Goal: Task Accomplishment & Management: Manage account settings

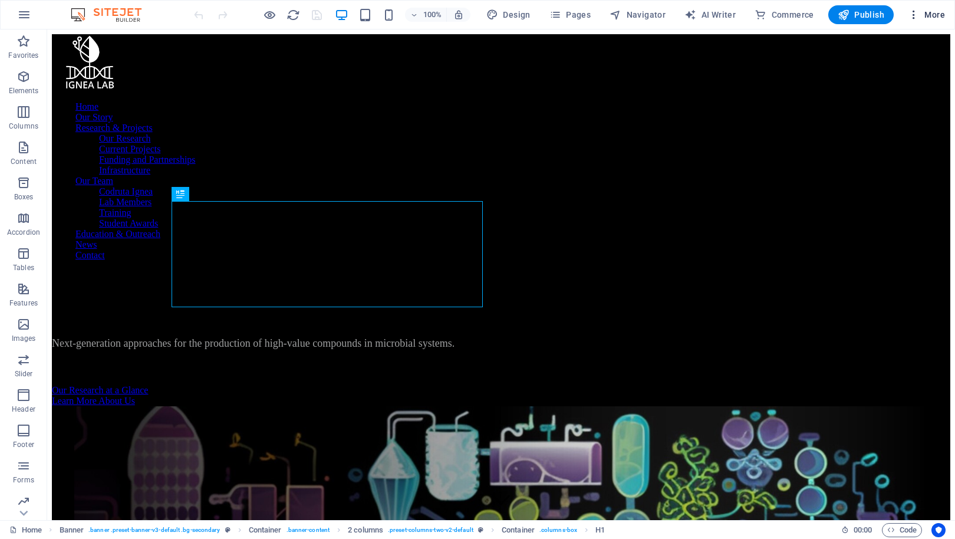
click at [919, 18] on icon "button" at bounding box center [914, 15] width 12 height 12
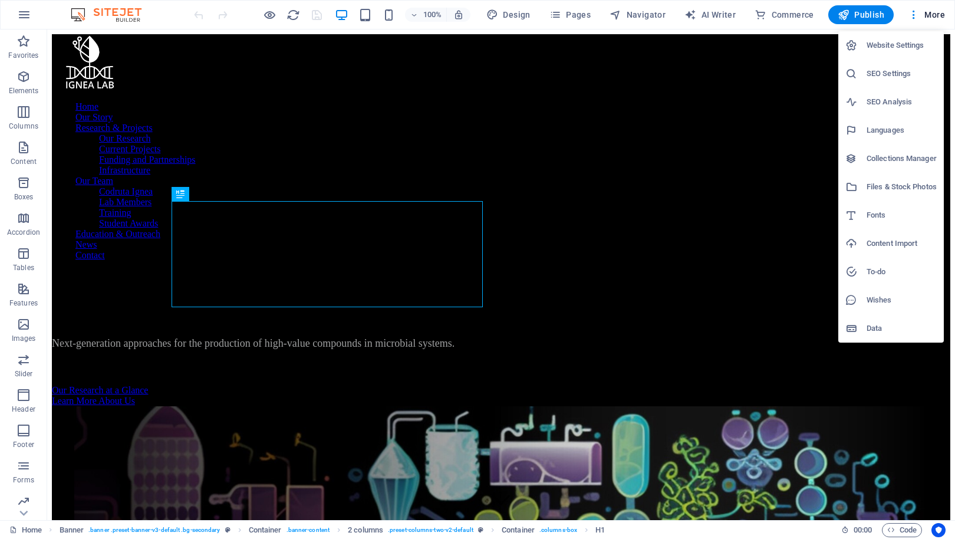
click at [872, 153] on h6 "Collections Manager" at bounding box center [902, 159] width 70 height 14
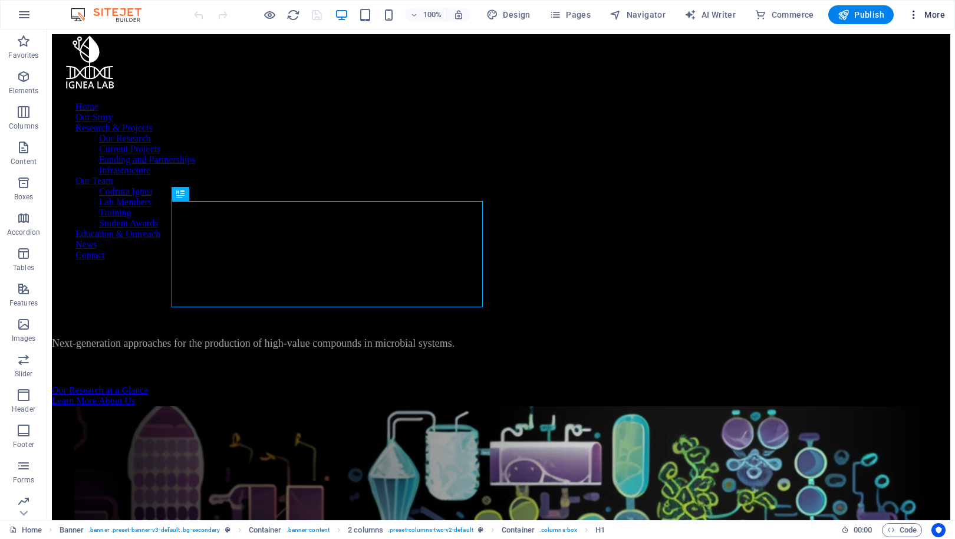
click at [936, 17] on span "More" at bounding box center [926, 15] width 37 height 12
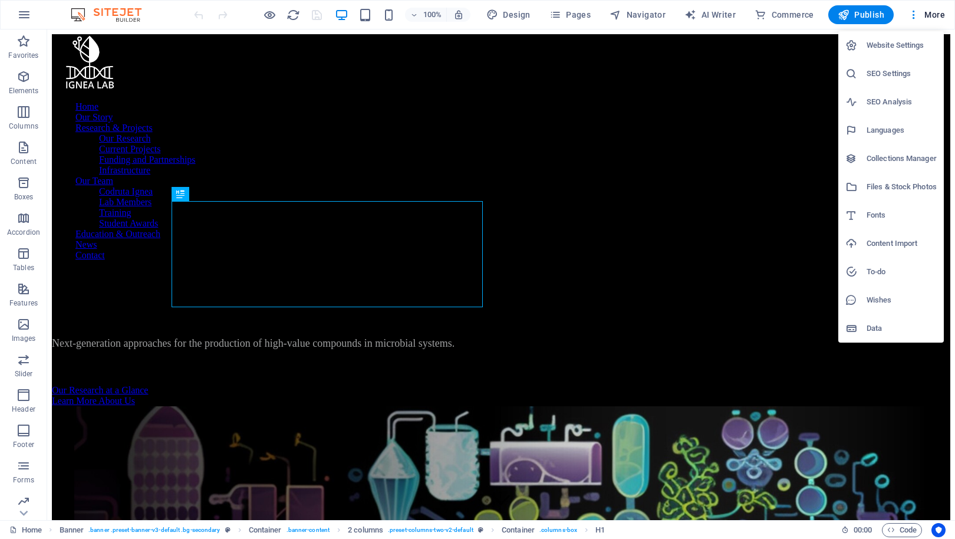
click at [874, 156] on h6 "Collections Manager" at bounding box center [902, 159] width 70 height 14
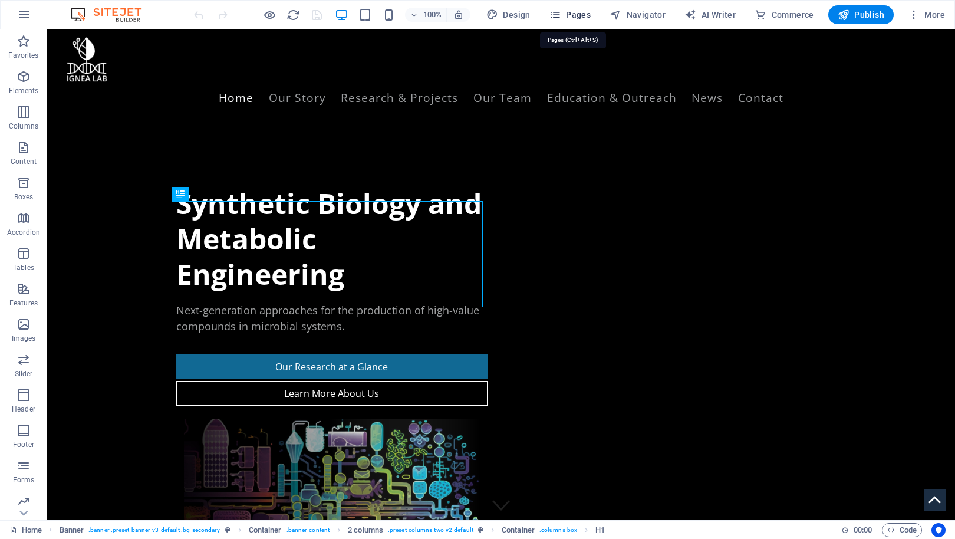
click at [557, 13] on icon "button" at bounding box center [556, 15] width 12 height 12
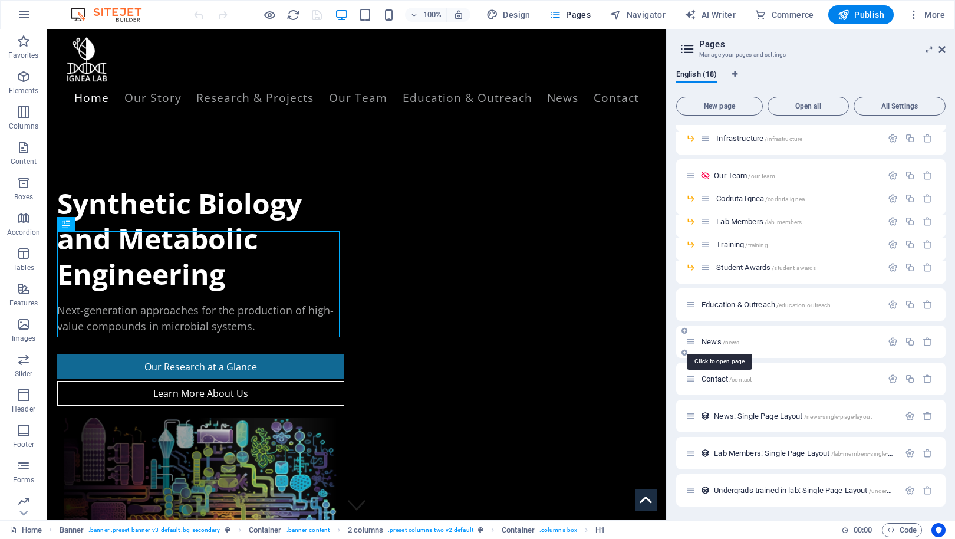
click at [714, 341] on span "News /news" at bounding box center [721, 341] width 38 height 9
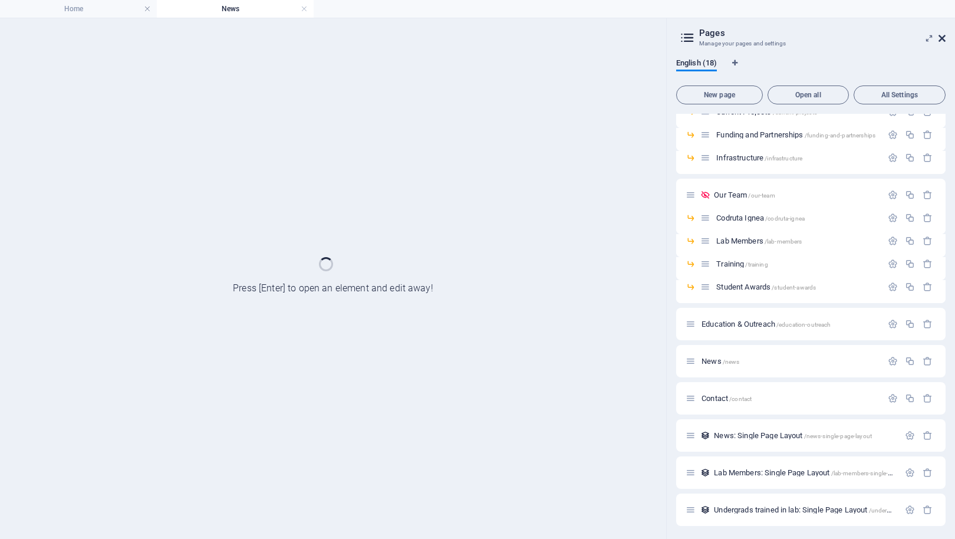
click at [943, 35] on icon at bounding box center [942, 38] width 7 height 9
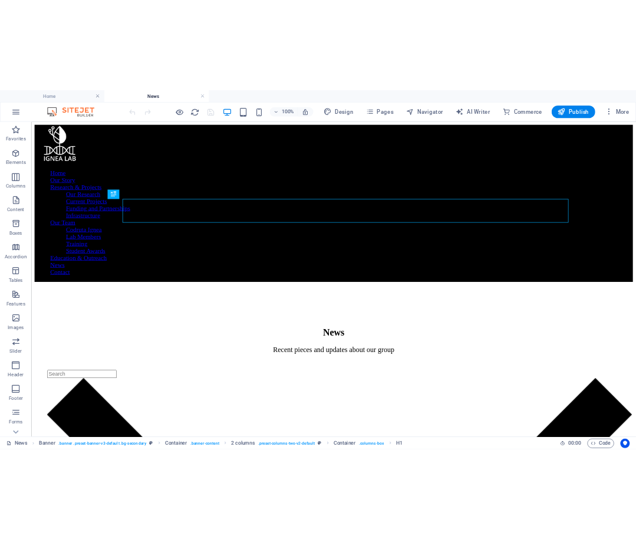
scroll to position [0, 0]
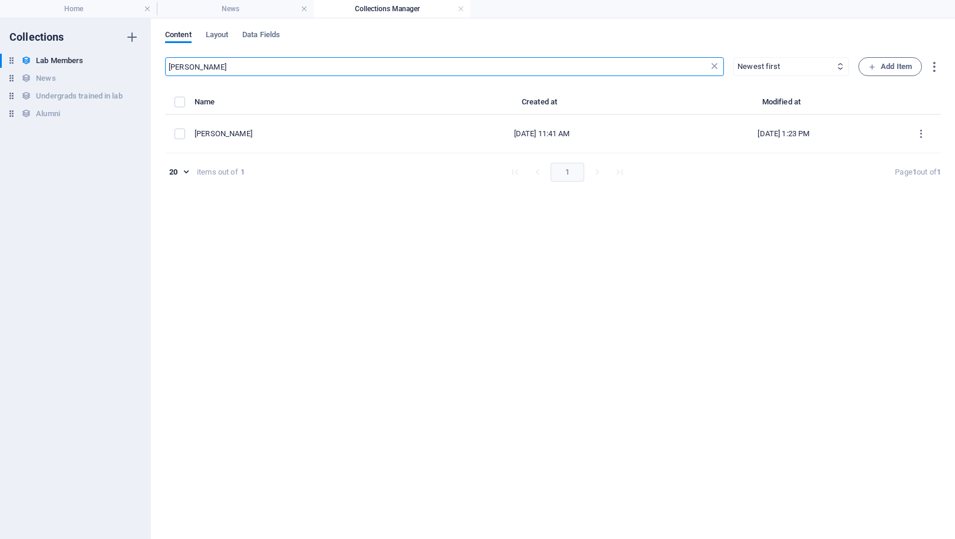
click at [717, 70] on icon at bounding box center [715, 67] width 12 height 12
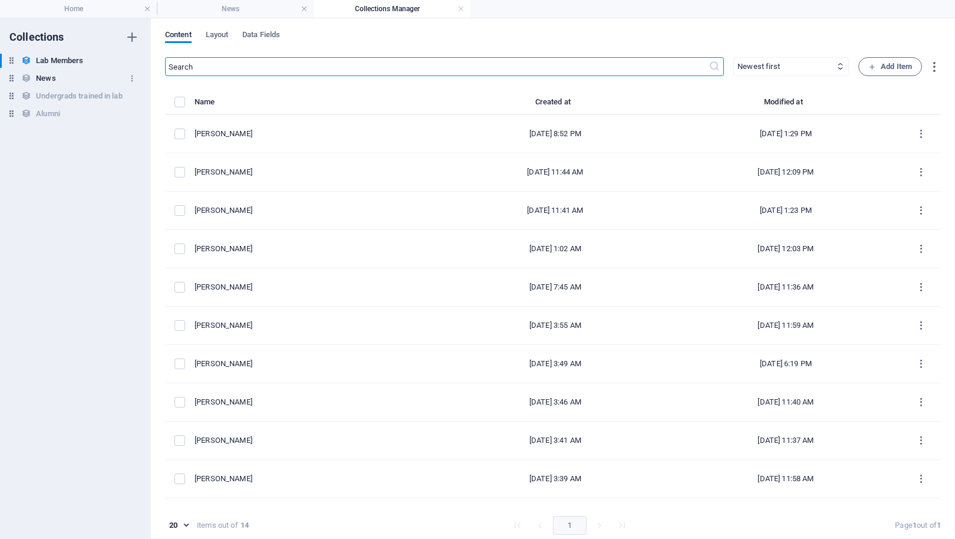
click at [47, 75] on h6 "News" at bounding box center [45, 78] width 19 height 14
select select "updatedAt_DESC"
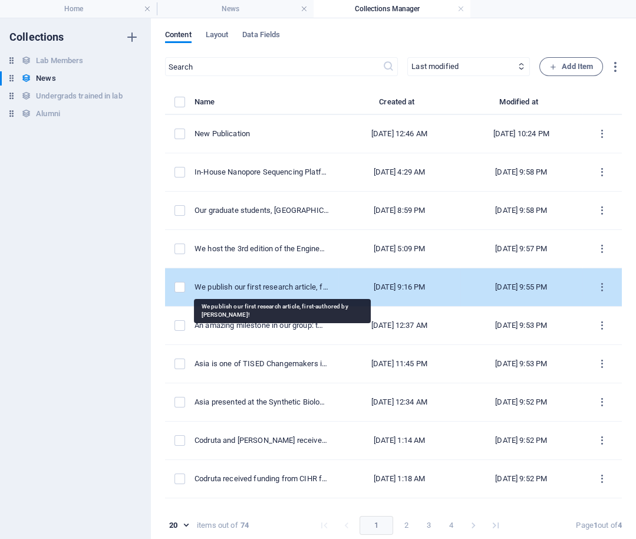
click at [275, 291] on div "We publish our first research article, first-authored by [PERSON_NAME]!" at bounding box center [262, 287] width 134 height 11
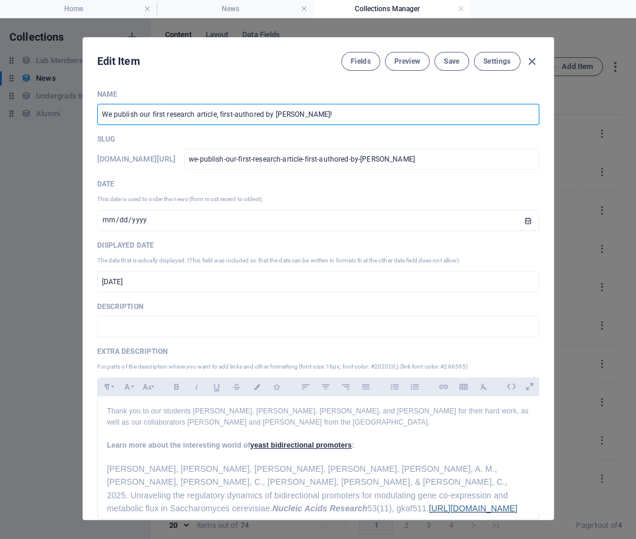
click at [260, 116] on input "We publish our first research article, first-authored by [PERSON_NAME]!" at bounding box center [318, 114] width 442 height 21
paste input "Our research on yeast constitutive bifunctional promoters, first-authored by [P…"
type input "Our research on yeast constitutive bifunctional promoters, first-authored by [P…"
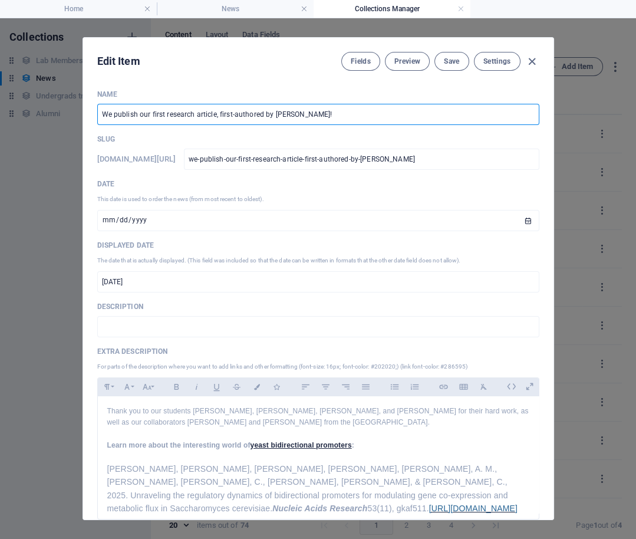
type input "our-research-on-yeast-constitutive-bifunctional-promoters-first-authored-by-[PE…"
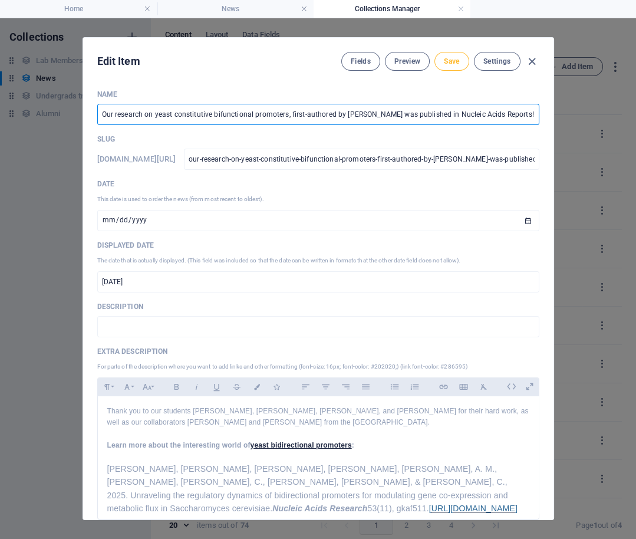
type input "Our research on yeast constitutive bifunctional promoters, first-authored by [P…"
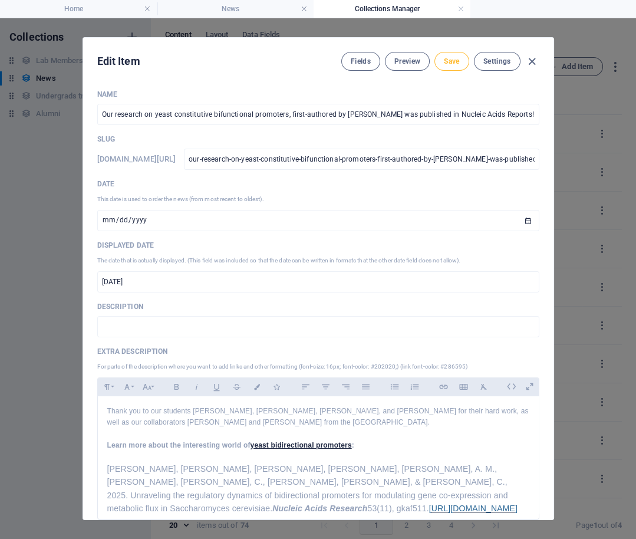
click at [453, 57] on span "Save" at bounding box center [451, 61] width 15 height 9
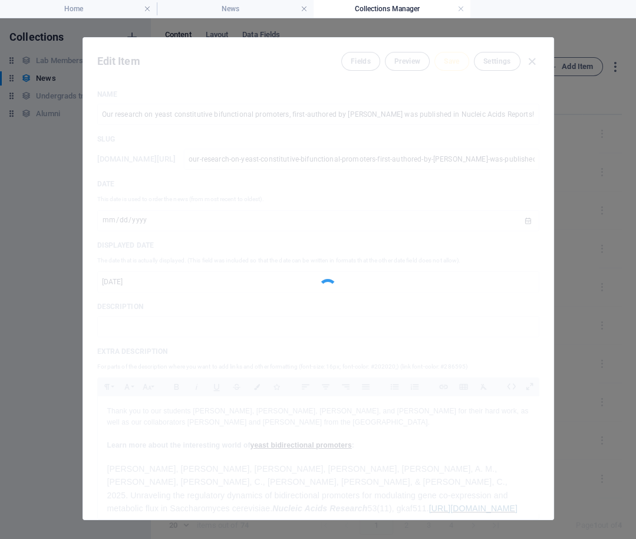
type input "our-research-on-yeast-constitutive-bifunctional-promoters-first-authored-by-[PE…"
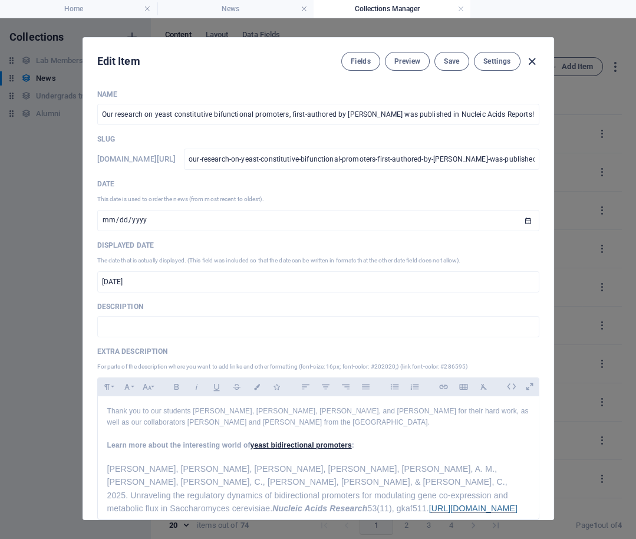
click at [535, 61] on icon "button" at bounding box center [532, 62] width 14 height 14
type input "[DATE]"
type input "our-research-on-yeast-constitutive-bifunctional-promoters-first-authored-by-[PE…"
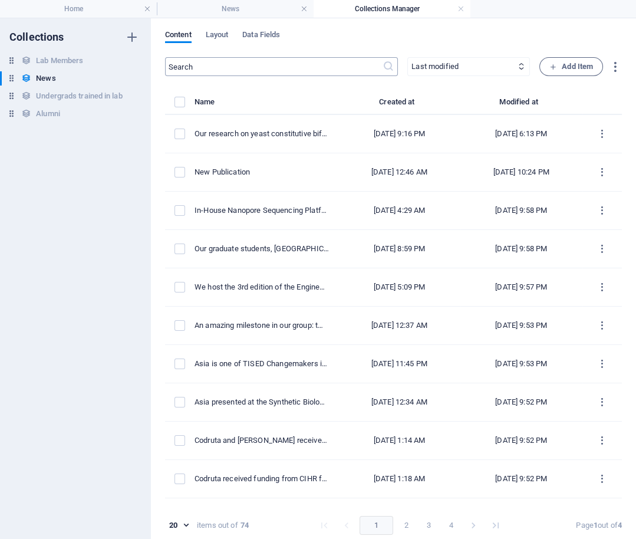
click at [297, 65] on input "text" at bounding box center [274, 66] width 218 height 19
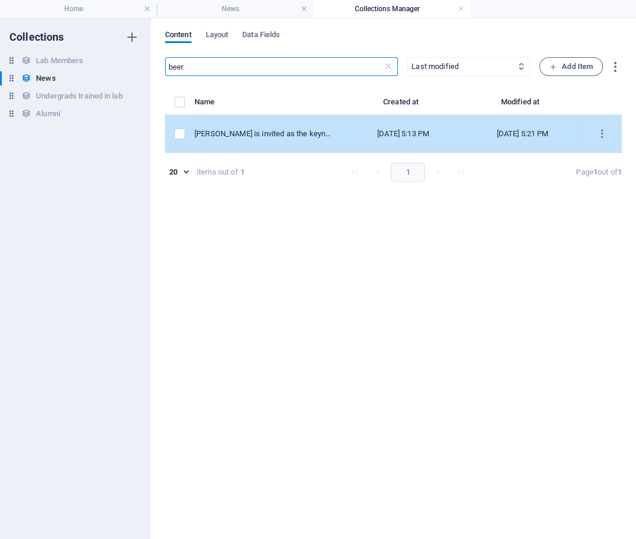
type input "beer"
click at [304, 133] on div "[PERSON_NAME] is invited as the keynote speaker at Beer and Science." at bounding box center [265, 134] width 140 height 11
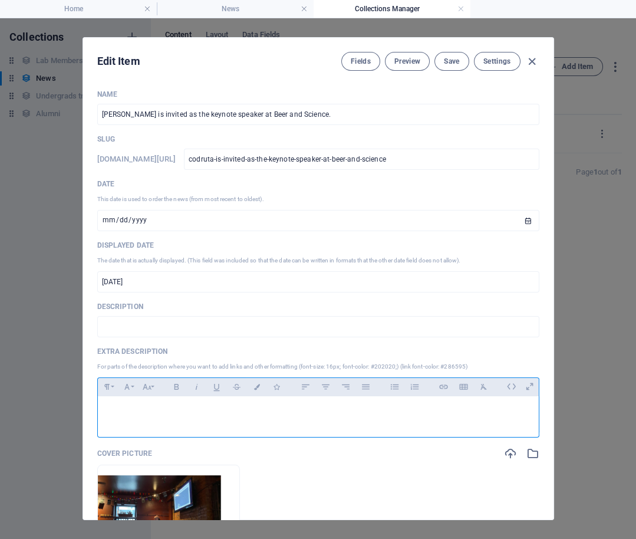
click at [152, 406] on p at bounding box center [318, 411] width 422 height 11
drag, startPoint x: 192, startPoint y: 412, endPoint x: 150, endPoint y: 409, distance: 42.0
click at [150, 409] on p "This event is organized by organized by the [PERSON_NAME] Centre in Green Chemi…" at bounding box center [318, 411] width 422 height 11
click at [430, 412] on p "This event is organized by the [PERSON_NAME] Centre in Green Chemistry and Cata…" at bounding box center [318, 411] width 422 height 11
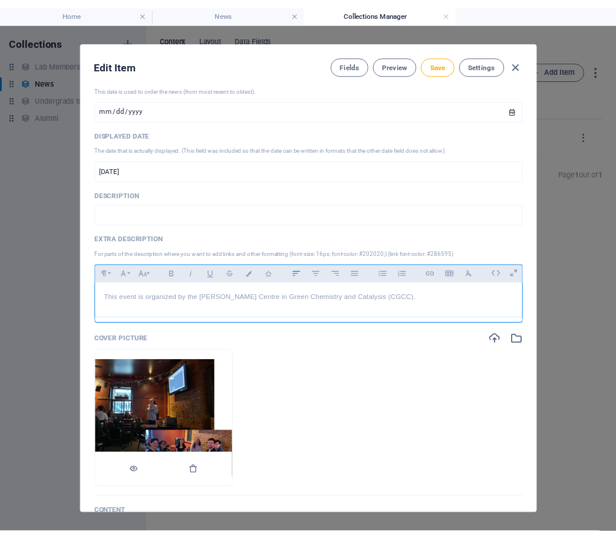
scroll to position [143, 0]
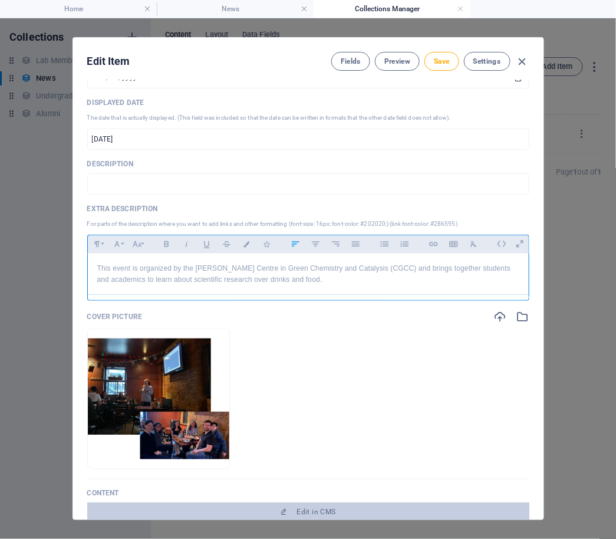
click at [288, 284] on p "This event is organized by the [PERSON_NAME] Centre in Green Chemistry and Cata…" at bounding box center [308, 274] width 422 height 22
click at [315, 277] on p "This event is organized by the [PERSON_NAME] Centre in Green Chemistry and Cata…" at bounding box center [308, 274] width 422 height 22
click at [288, 279] on p "This event is organized by the [PERSON_NAME] Centre in Green Chemistry and Cata…" at bounding box center [308, 274] width 422 height 22
click at [344, 280] on p "This event is organized by the [PERSON_NAME] Centre in Green Chemistry and Cata…" at bounding box center [308, 274] width 422 height 22
click at [444, 62] on span "Save" at bounding box center [441, 61] width 15 height 9
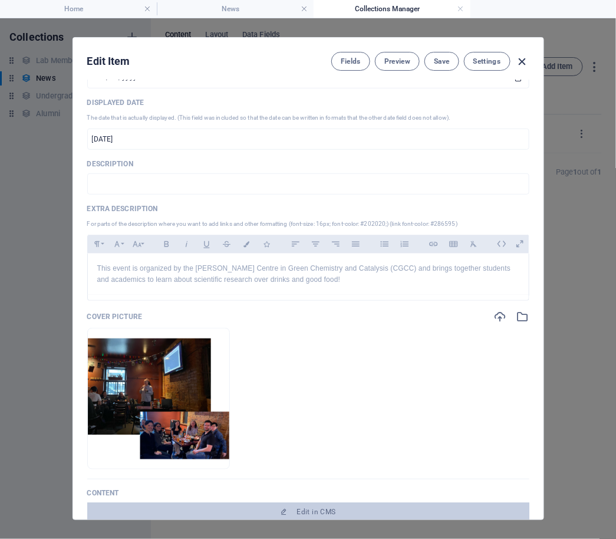
click at [523, 60] on icon "button" at bounding box center [522, 62] width 14 height 14
type input "[DATE]"
type input "codruta-is-invited-as-the-keynote-speaker-at-beer-and-science"
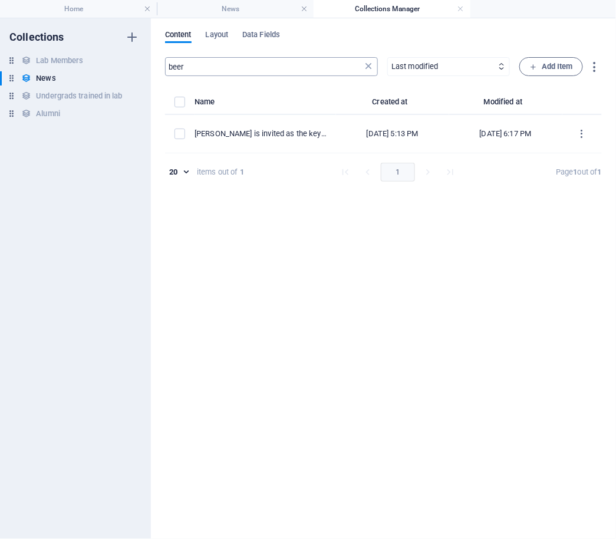
click at [366, 66] on icon at bounding box center [369, 67] width 12 height 12
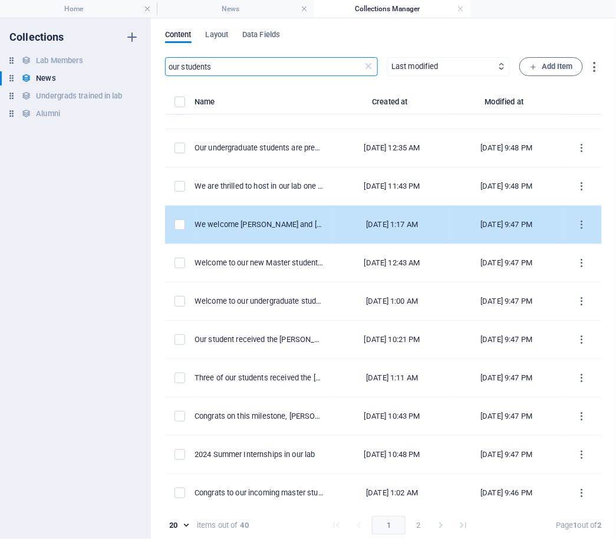
scroll to position [0, 0]
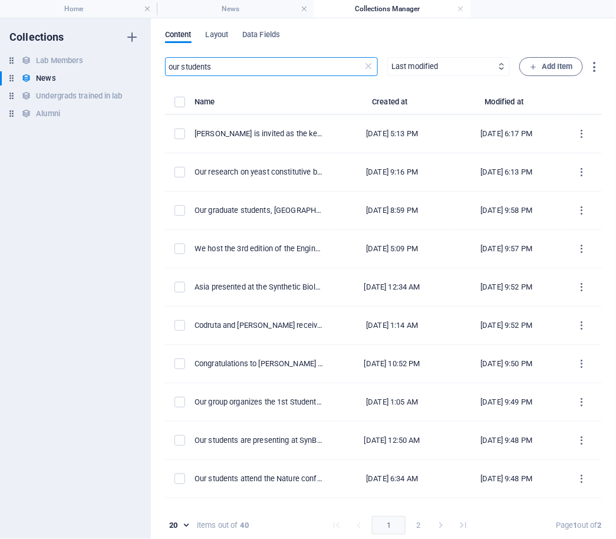
click at [420, 530] on button "2" at bounding box center [418, 525] width 19 height 19
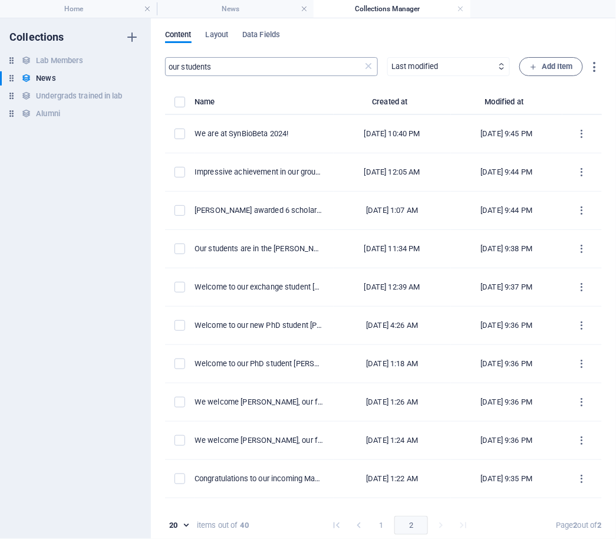
click at [242, 60] on input "our students" at bounding box center [264, 66] width 198 height 19
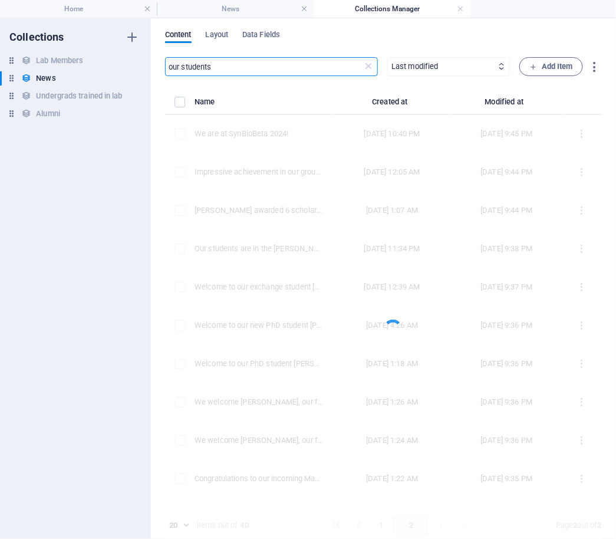
click at [223, 77] on div "our students ​ Newest first Oldest first Last modified Name (ascending) Name (d…" at bounding box center [383, 300] width 437 height 487
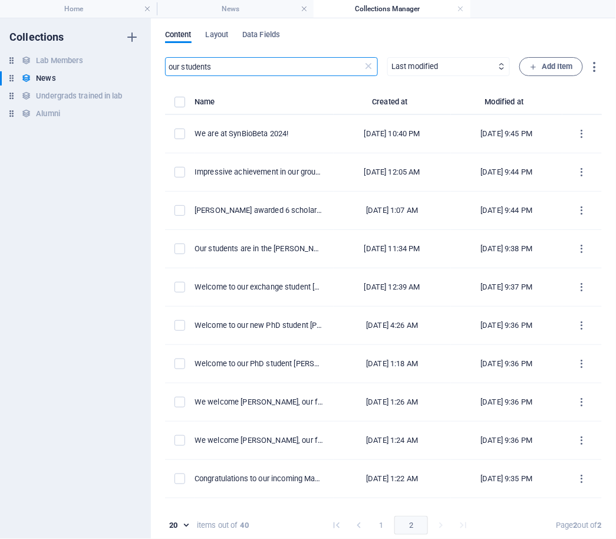
click at [226, 67] on input "our students" at bounding box center [264, 66] width 198 height 19
click at [172, 70] on input "our students are" at bounding box center [264, 66] width 198 height 19
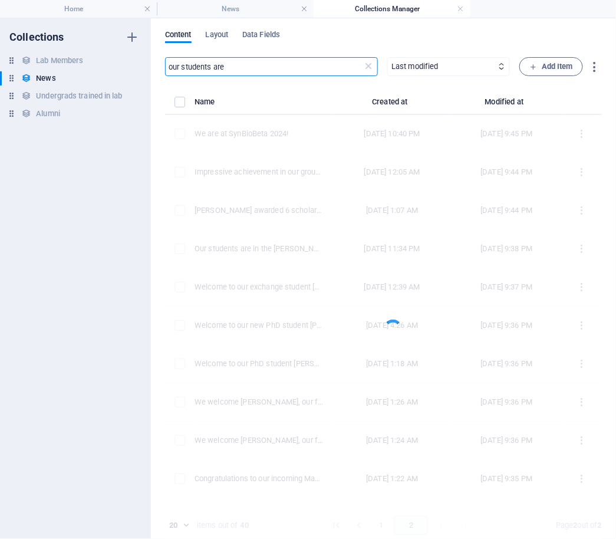
click at [254, 70] on input "our students are" at bounding box center [264, 66] width 198 height 19
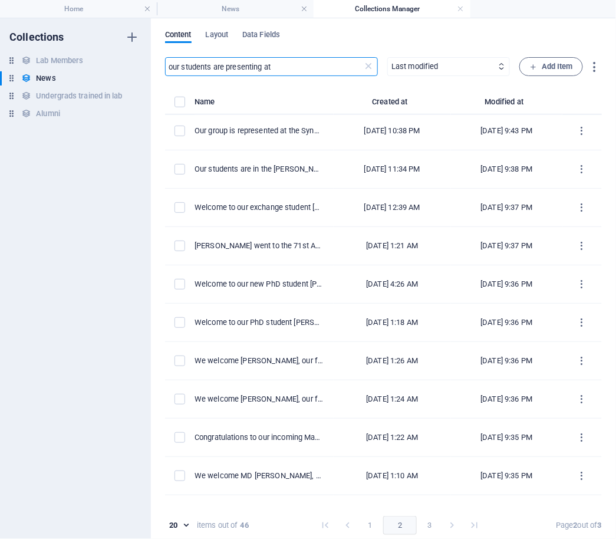
scroll to position [369, 0]
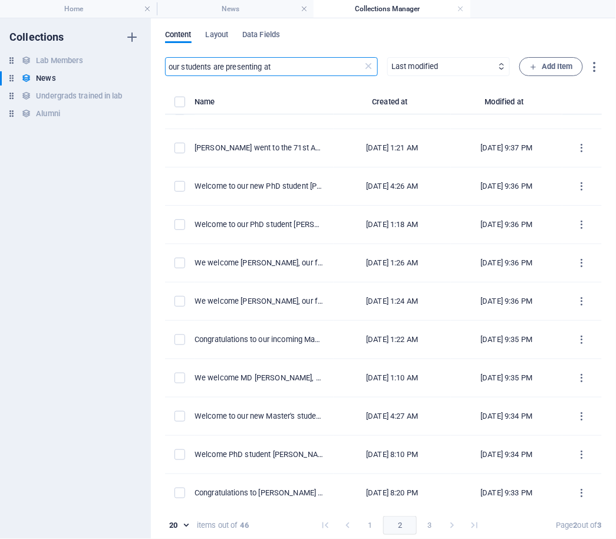
click at [229, 70] on input "our students are presenting at" at bounding box center [264, 66] width 198 height 19
click at [229, 66] on input "our students are presenting at" at bounding box center [264, 66] width 198 height 19
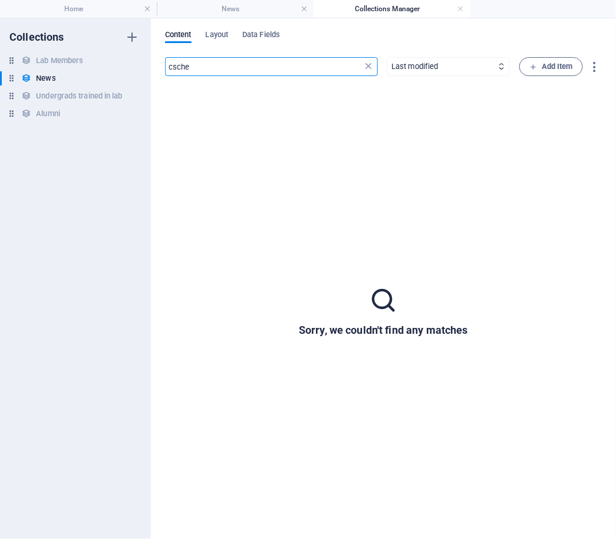
type input "csche"
click at [367, 65] on icon at bounding box center [369, 67] width 12 height 12
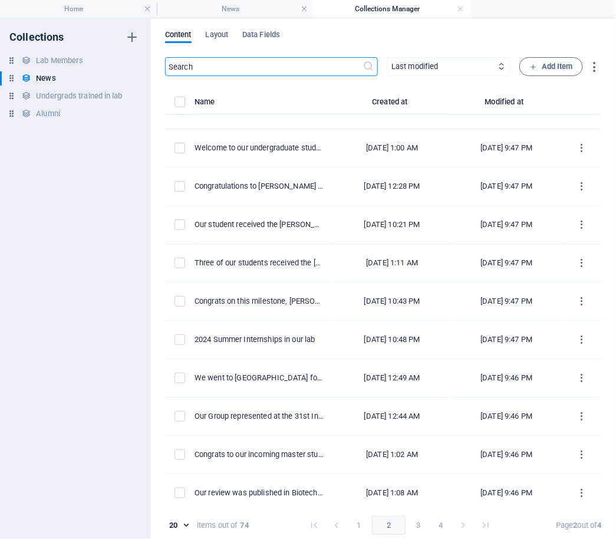
click at [353, 525] on button "1" at bounding box center [359, 525] width 19 height 19
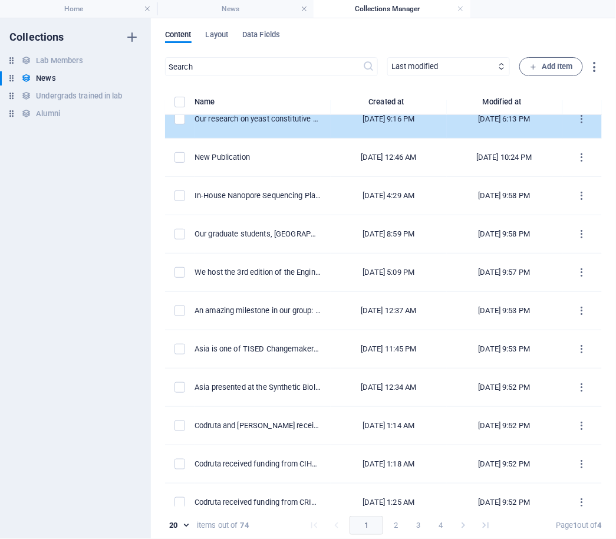
scroll to position [0, 0]
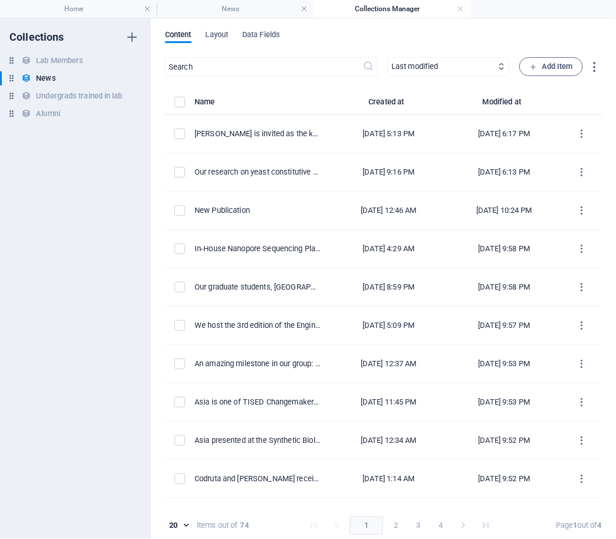
click at [412, 524] on button "3" at bounding box center [418, 525] width 19 height 19
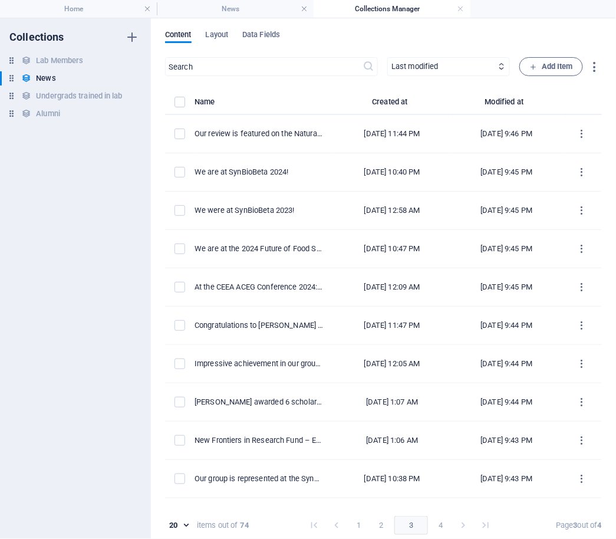
click at [442, 529] on button "4" at bounding box center [441, 525] width 19 height 19
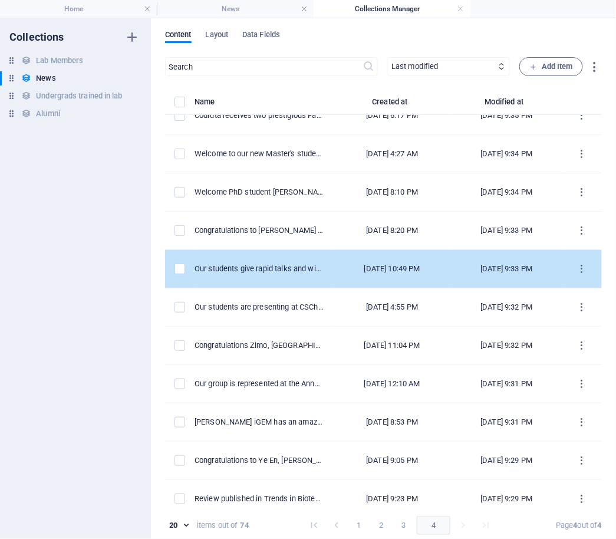
scroll to position [93, 0]
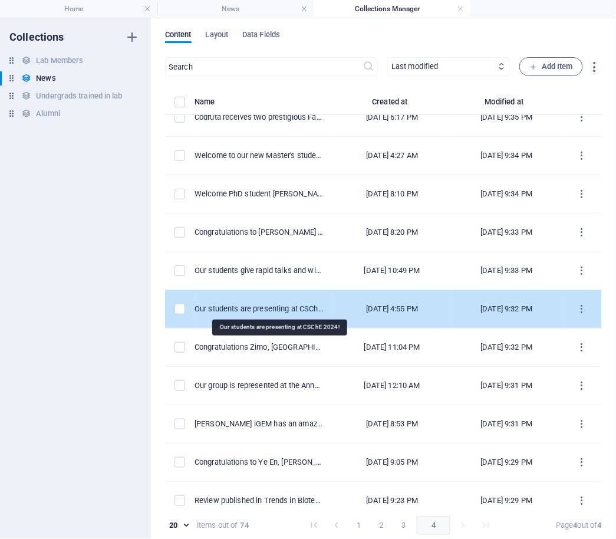
click at [281, 305] on div "Our students are presenting at CSChE 2024!" at bounding box center [260, 309] width 130 height 11
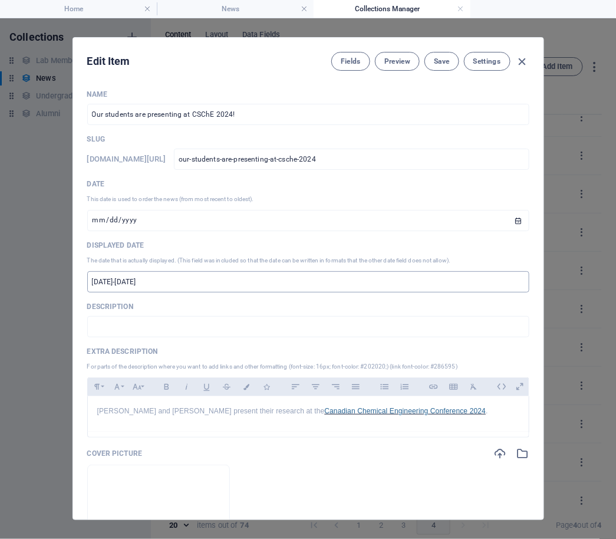
click at [173, 280] on input "[DATE]-[DATE]" at bounding box center [308, 281] width 442 height 21
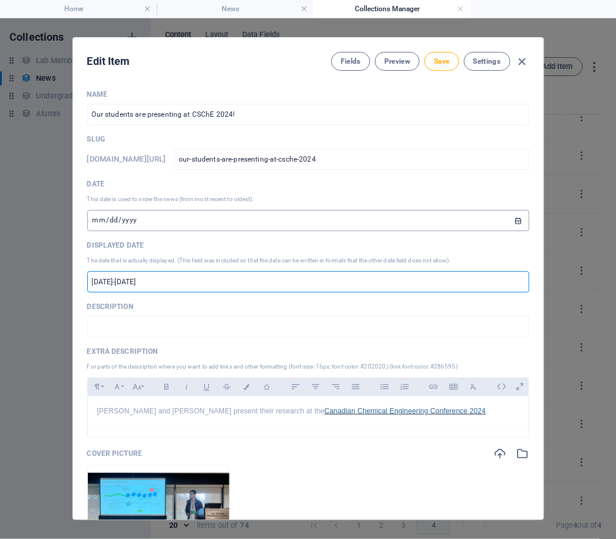
type input "[DATE]-[DATE]"
click at [101, 221] on input "[DATE]" at bounding box center [308, 220] width 442 height 21
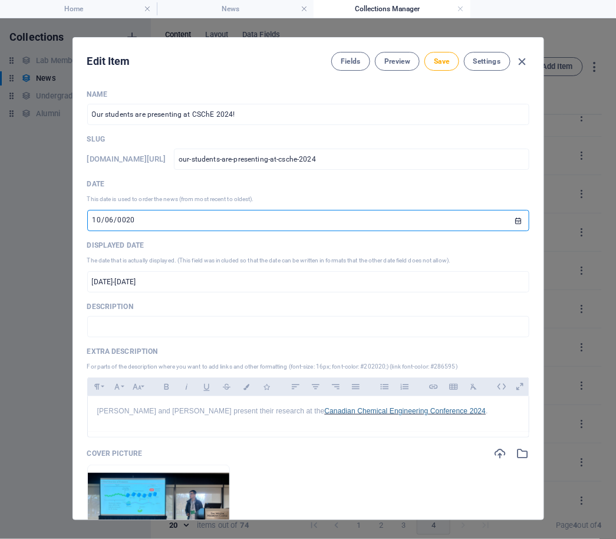
type input "0204-10-06"
click at [443, 58] on span "Save" at bounding box center [441, 61] width 15 height 9
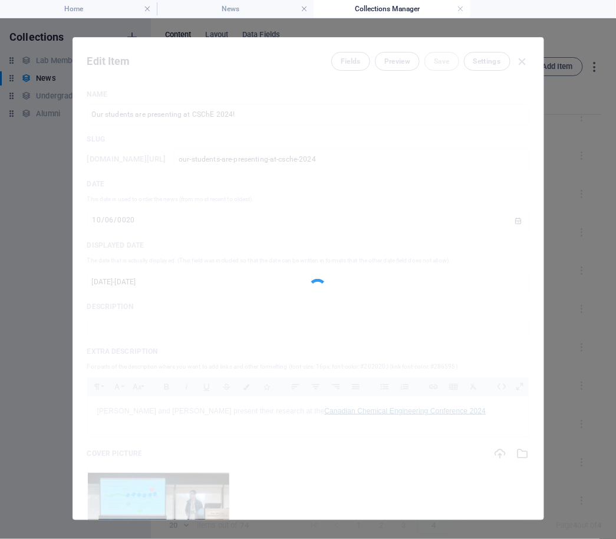
type input "[DATE]"
type input "our-students-are-presenting-at-csche-2024"
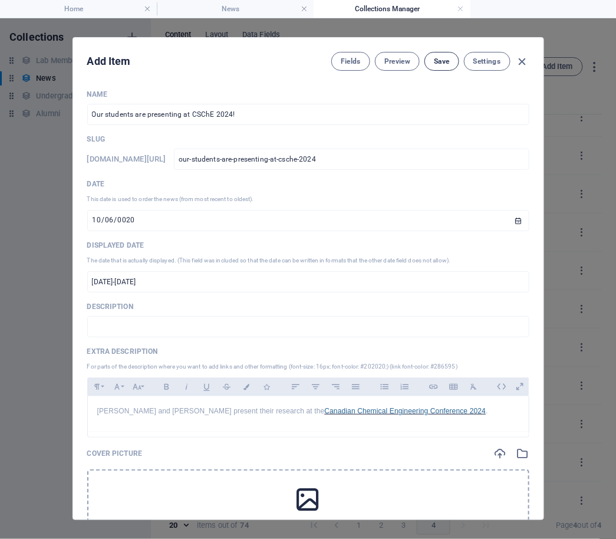
scroll to position [131, 0]
click at [96, 220] on input "[DATE]" at bounding box center [308, 220] width 442 height 21
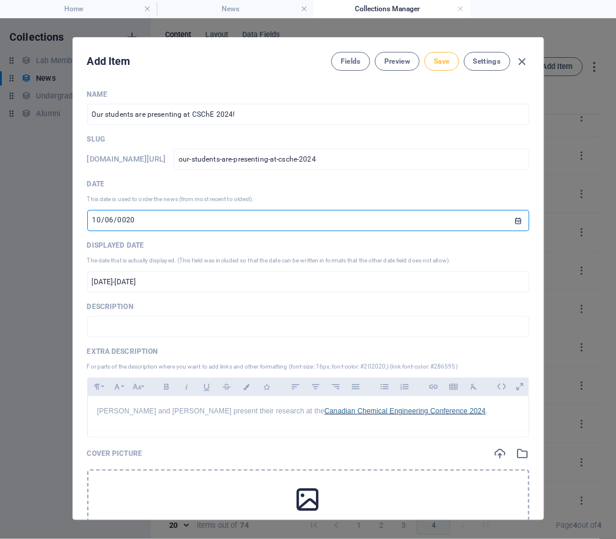
click at [446, 55] on button "Save" at bounding box center [442, 61] width 34 height 19
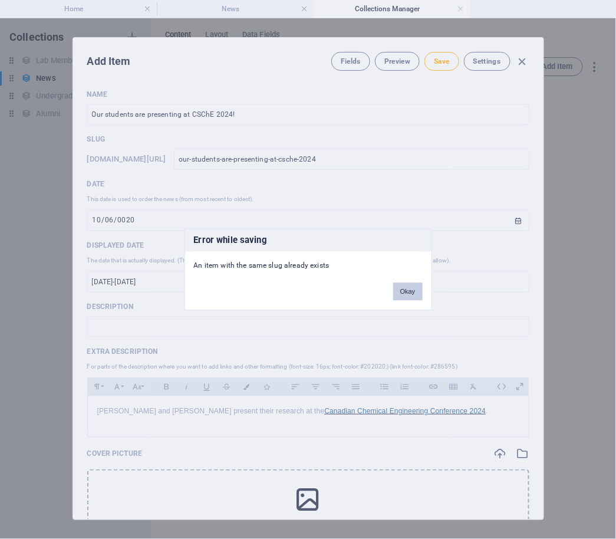
click at [413, 294] on button "Okay" at bounding box center [407, 292] width 29 height 18
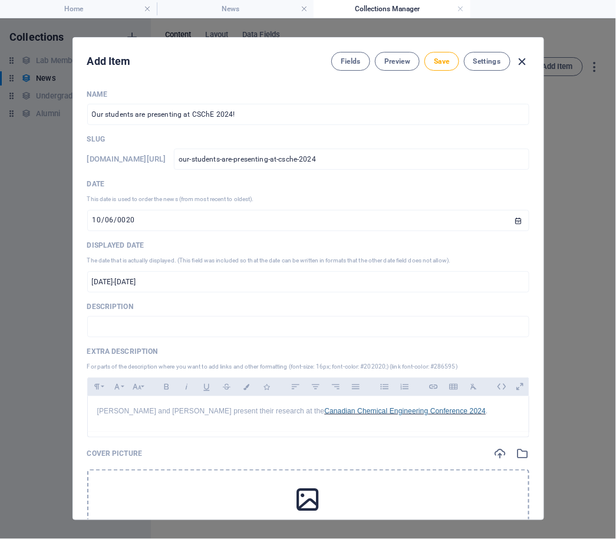
click at [522, 59] on icon "button" at bounding box center [522, 62] width 14 height 14
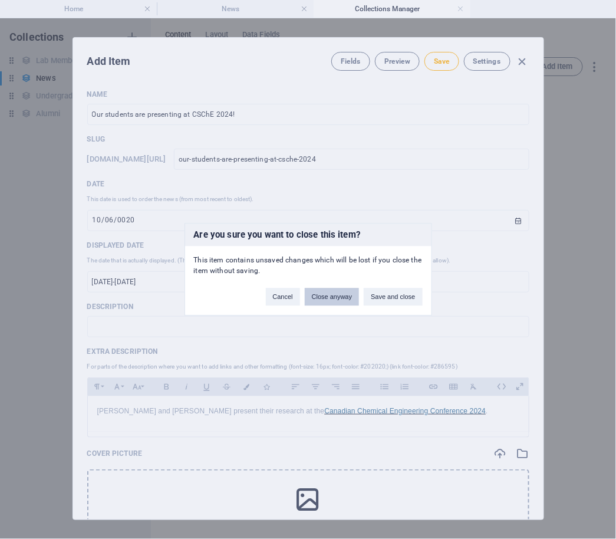
click at [325, 304] on button "Close anyway" at bounding box center [332, 297] width 54 height 18
type input "[DATE]"
type input "our-students-are-presenting-at-csche-2024"
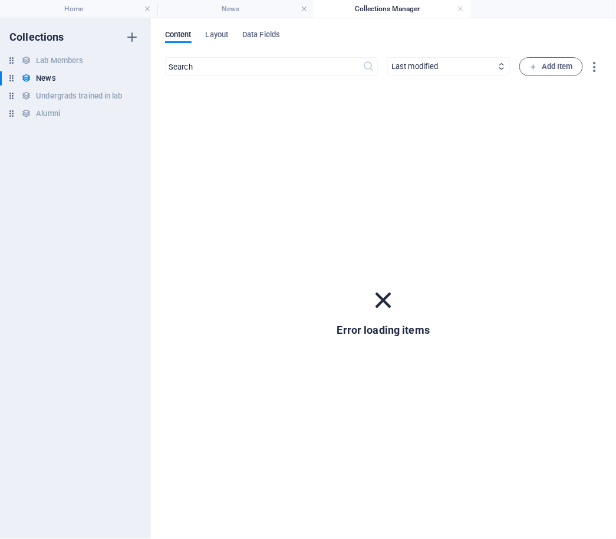
click at [43, 68] on div "Lab Members Lab Members News News Undergrads trained in lab Undergrads trained …" at bounding box center [69, 87] width 139 height 67
click at [43, 63] on h6 "Lab Members" at bounding box center [59, 61] width 47 height 14
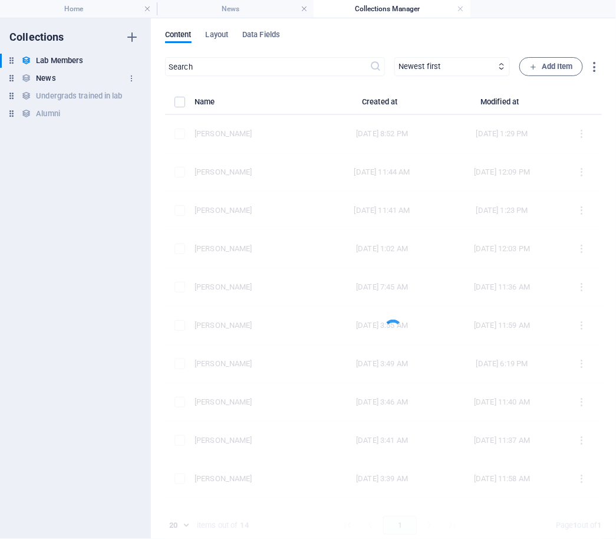
click at [43, 82] on h6 "News" at bounding box center [45, 78] width 19 height 14
select select "updatedAt_DESC"
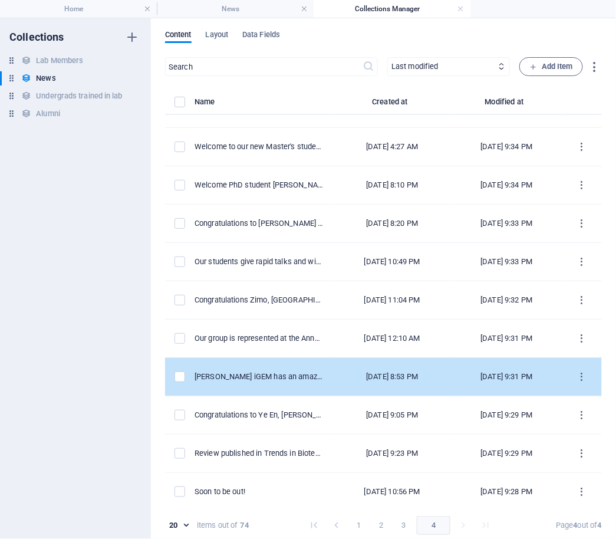
scroll to position [0, 0]
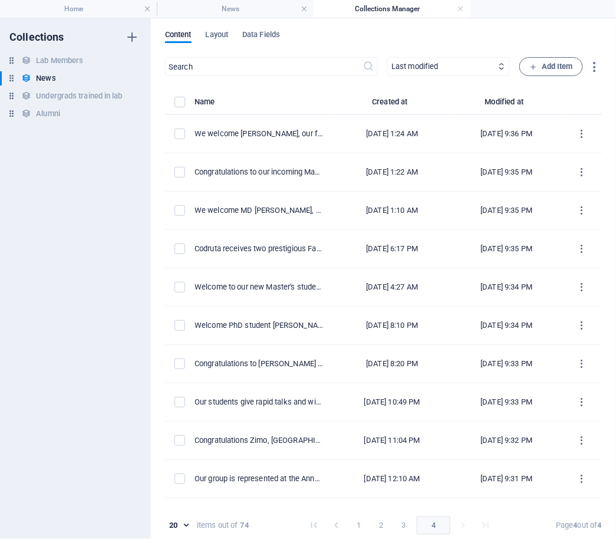
click at [356, 525] on button "1" at bounding box center [359, 525] width 19 height 19
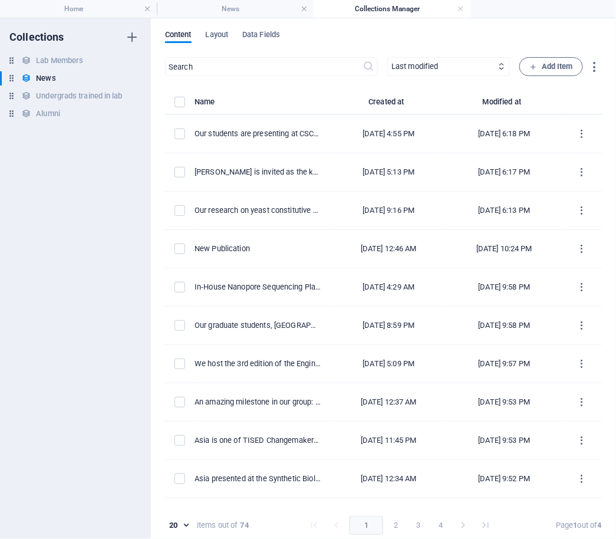
click at [275, 140] on td "Our students are presenting at CSChE 2024!" at bounding box center [263, 134] width 136 height 38
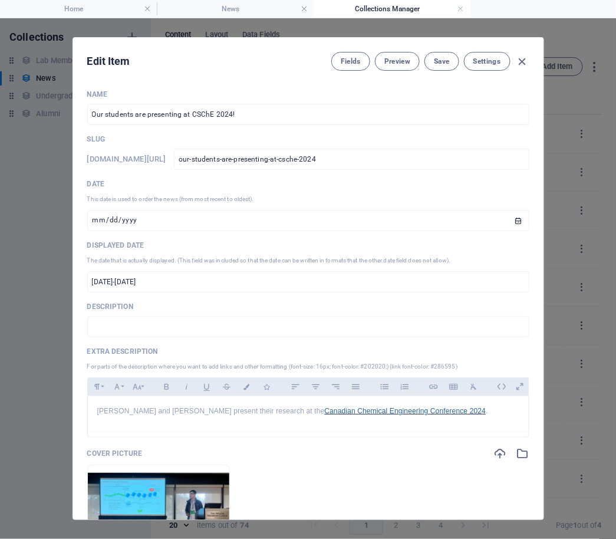
click at [522, 52] on div "Fields Preview Save Settings" at bounding box center [430, 61] width 198 height 19
click at [522, 56] on icon "button" at bounding box center [522, 62] width 14 height 14
type input "[DATE]"
type input "our-students-are-presenting-at-csche-2024"
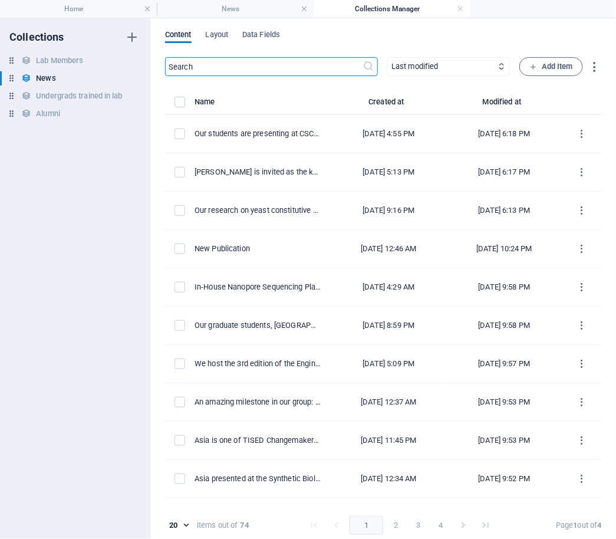
click at [271, 69] on input "text" at bounding box center [264, 66] width 198 height 19
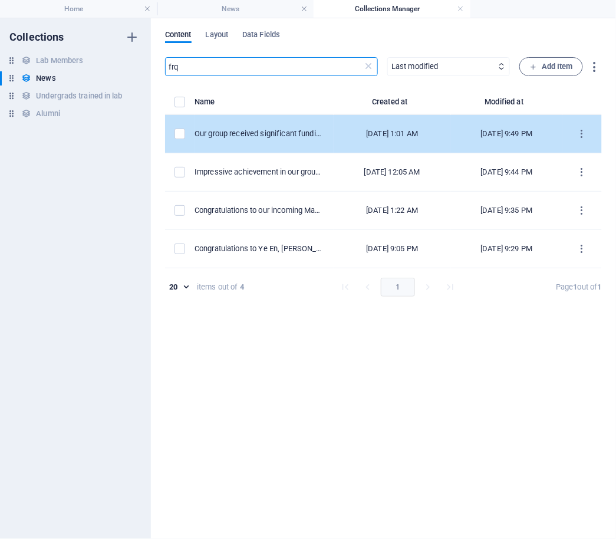
type input "frq"
click at [305, 145] on td "Our group received significant funding from FRQNT." at bounding box center [264, 134] width 139 height 38
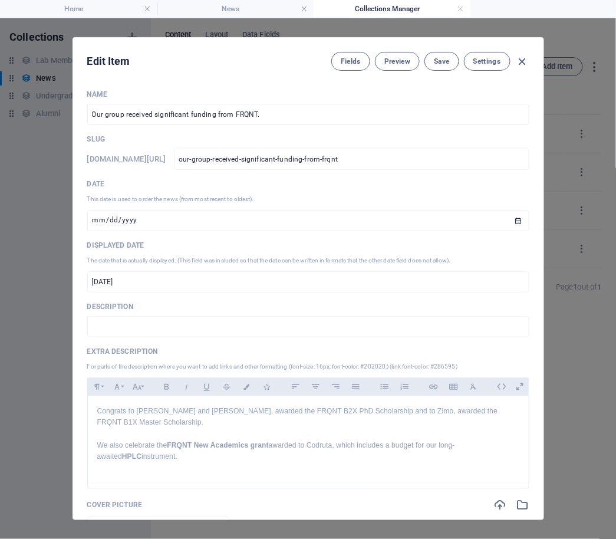
click at [534, 63] on div "Edit Item Fields Preview Save Settings" at bounding box center [308, 59] width 471 height 42
click at [526, 56] on icon "button" at bounding box center [522, 62] width 14 height 14
type input "[DATE]"
type input "our-group-received-significant-funding-from-frqnt"
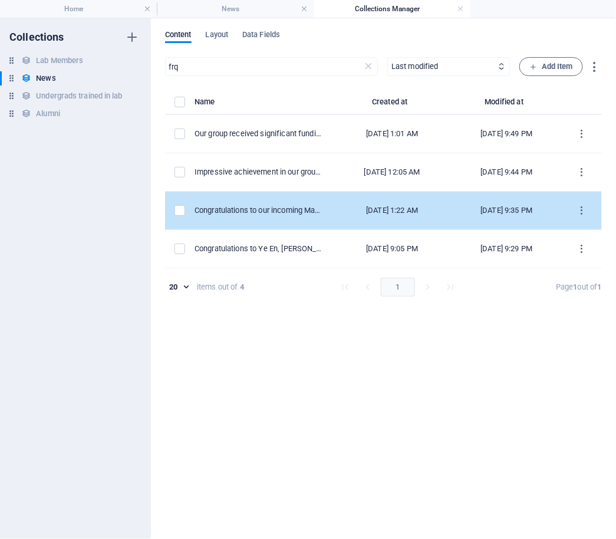
click at [304, 200] on td "Congratulations to our incoming Master student, [PERSON_NAME], for receiving th…" at bounding box center [264, 211] width 139 height 38
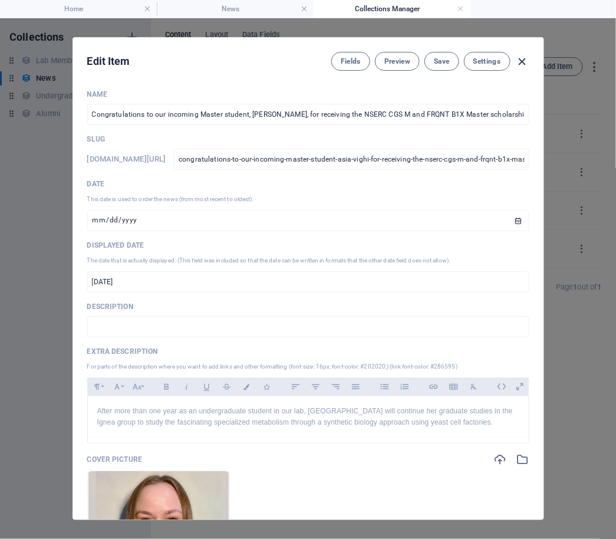
click at [518, 61] on icon "button" at bounding box center [522, 62] width 14 height 14
type input "[DATE]"
type input "congratulations-to-our-incoming-master-student-asia-vighi-for-receiving-the-nse…"
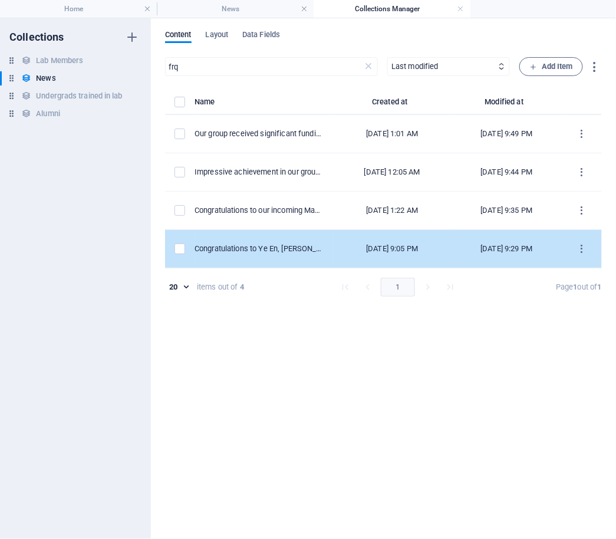
click at [307, 235] on td "Congratulations to Ye En, [PERSON_NAME], [PERSON_NAME], [PERSON_NAME], and [PER…" at bounding box center [264, 249] width 139 height 38
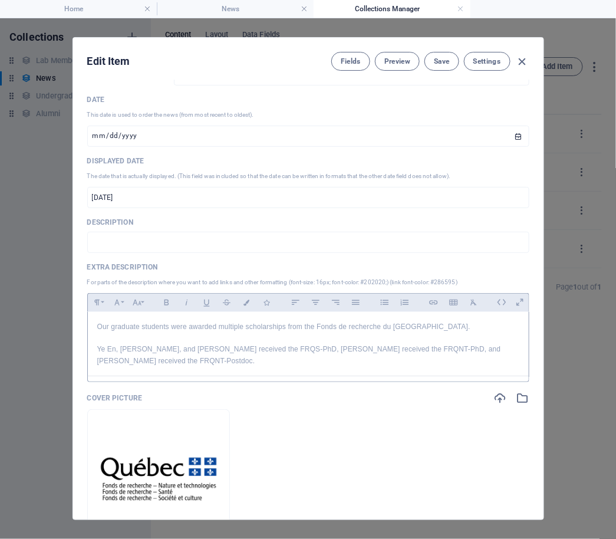
scroll to position [87, 0]
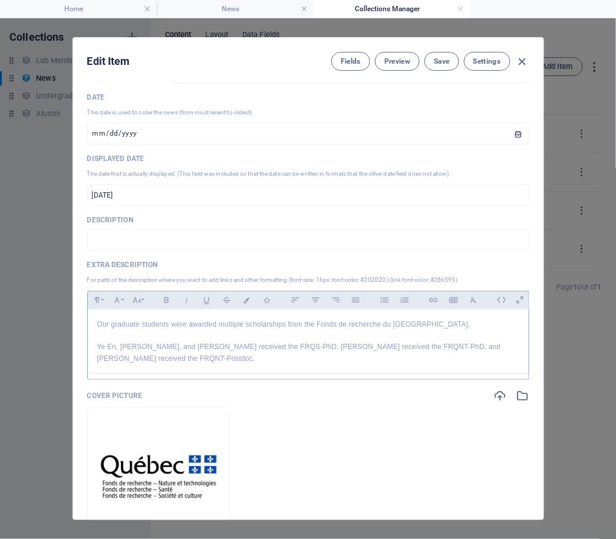
click at [469, 344] on p "Ye En, [PERSON_NAME], and [PERSON_NAME] received the FRQS-PhD, [PERSON_NAME] re…" at bounding box center [308, 352] width 422 height 22
click at [443, 53] on button "Save" at bounding box center [442, 61] width 34 height 19
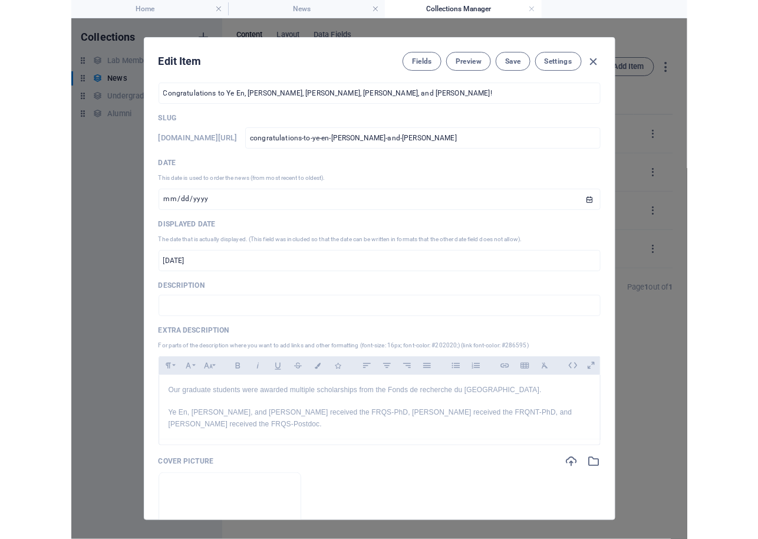
scroll to position [0, 0]
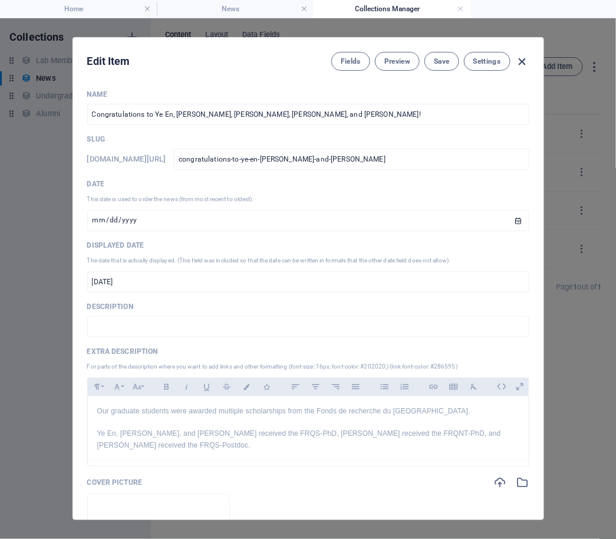
click at [521, 61] on icon "button" at bounding box center [522, 62] width 14 height 14
type input "[DATE]"
type input "congratulations-to-ye-en-[PERSON_NAME]-and-[PERSON_NAME]"
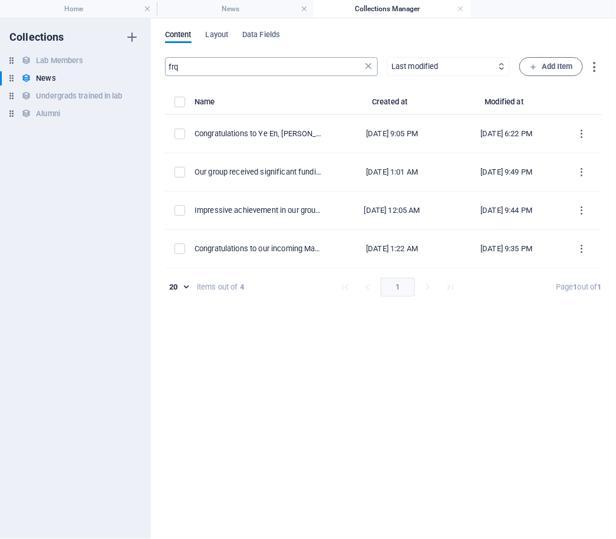
click at [371, 67] on icon at bounding box center [369, 67] width 12 height 12
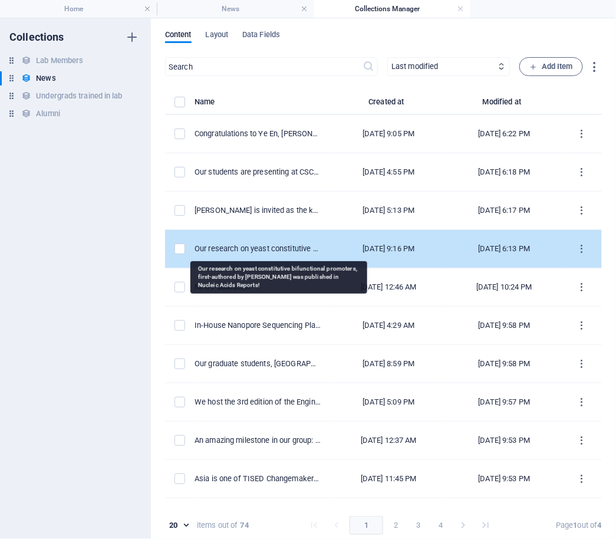
click at [244, 249] on div "Our research on yeast constitutive bifunctional promoters, first-authored by [P…" at bounding box center [258, 249] width 127 height 11
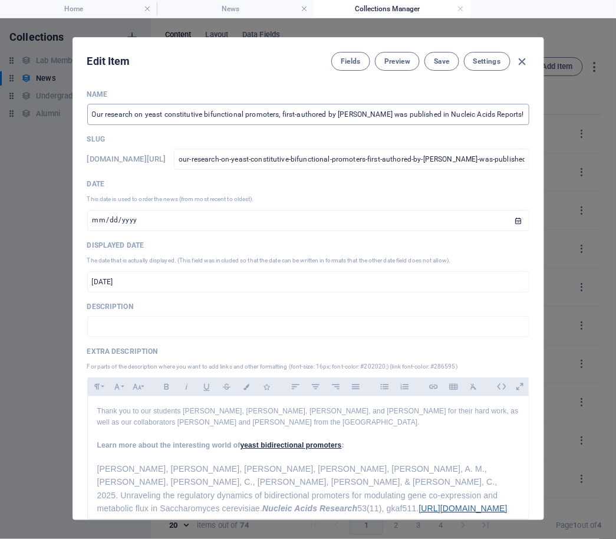
click at [459, 114] on input "Our research on yeast constitutive bifunctional promoters, first-authored by [P…" at bounding box center [308, 114] width 442 height 21
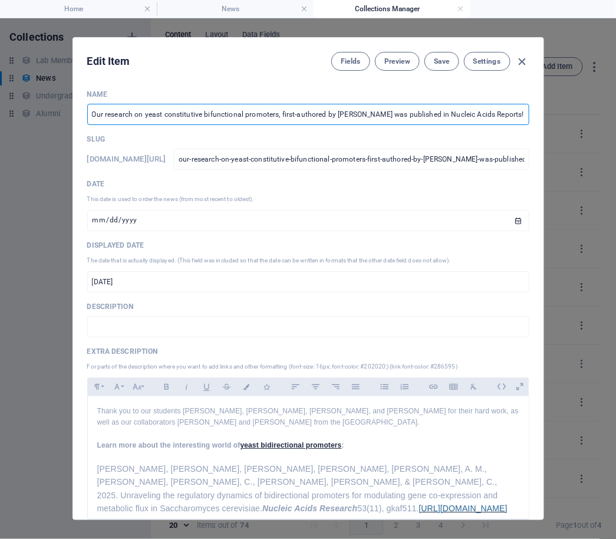
click at [459, 114] on input "Our research on yeast constitutive bifunctional promoters, first-authored by [P…" at bounding box center [308, 114] width 442 height 21
type input "Our research on yeast constitutive bifunctional promoters, first-authored by [P…"
type input "our-research-on-yeast-constitutive-bifunctional-promoters-first-authored-by-[PE…"
type input "Our research on yeast constitutive bifunctional promoters, first-authored by [P…"
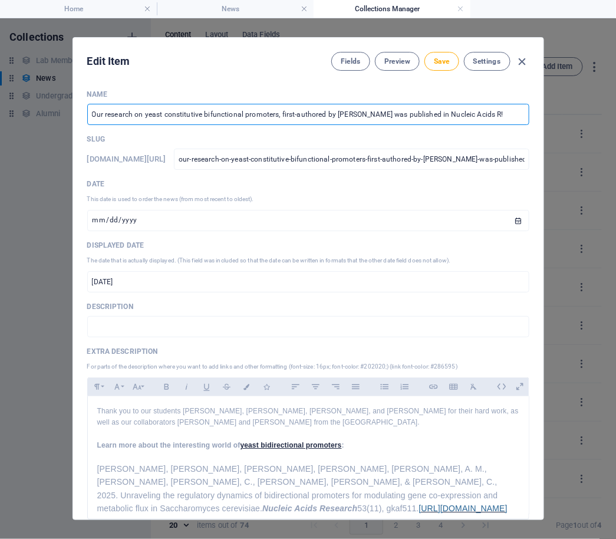
type input "our-research-on-yeast-constitutive-bifunctional-promoters-first-authored-by-[PE…"
type input "Our research on yeast constitutive bifunctional promoters, first-authored by [P…"
type input "our-research-on-yeast-constitutive-bifunctional-promoters-first-authored-by-[PE…"
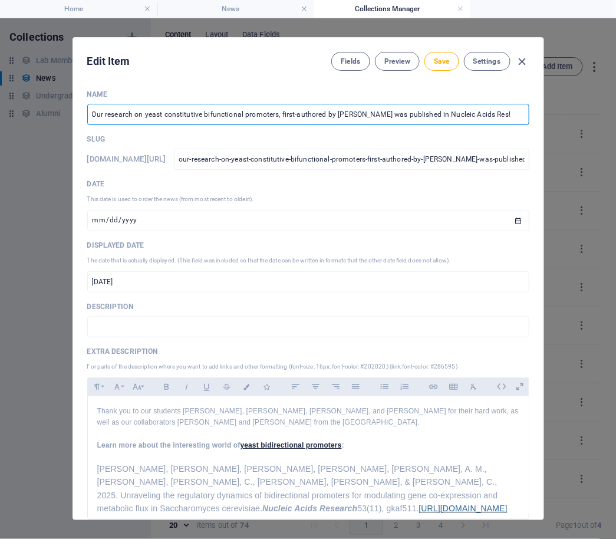
type input "Our research on yeast constitutive bifunctional promoters, first-authored by [P…"
type input "our-research-on-yeast-constitutive-bifunctional-promoters-first-authored-by-[PE…"
type input "Our research on yeast constitutive bifunctional promoters, first-authored by [P…"
type input "our-research-on-yeast-constitutive-bifunctional-promoters-first-authored-by-[PE…"
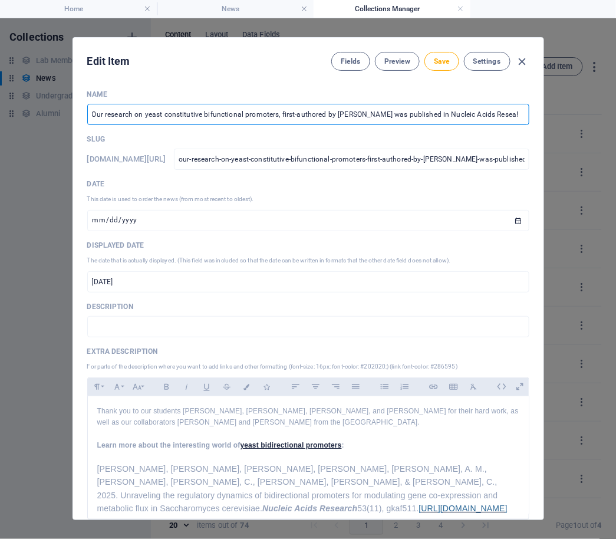
type input "our-research-on-yeast-constitutive-bifunctional-promoters-first-authored-by-[PE…"
type input "Our research on yeast constitutive bifunctional promoters, first-authored by [P…"
type input "our-research-on-yeast-constitutive-bifunctional-promoters-first-authored-by-[PE…"
type input "Our research on yeast constitutive bifunctional promoters, first-authored by [P…"
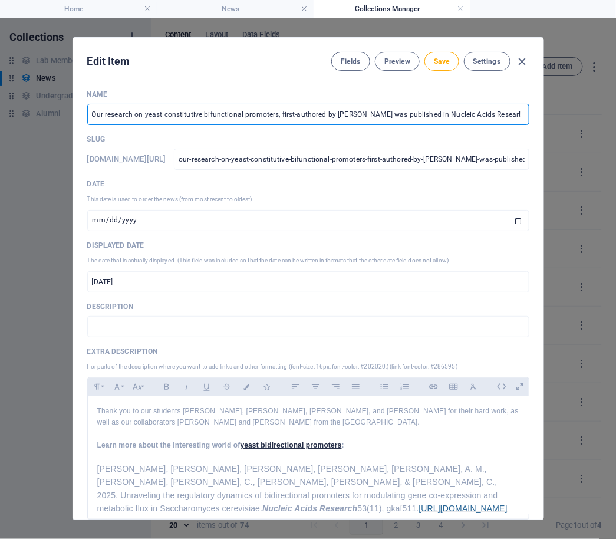
type input "our-research-on-yeast-constitutive-bifunctional-promoters-first-authored-by-[PE…"
type input "Our research on yeast constitutive bifunctional promoters, first-authored by [P…"
type input "our-research-on-yeast-constitutive-bifunctional-promoters-first-authored-by-[PE…"
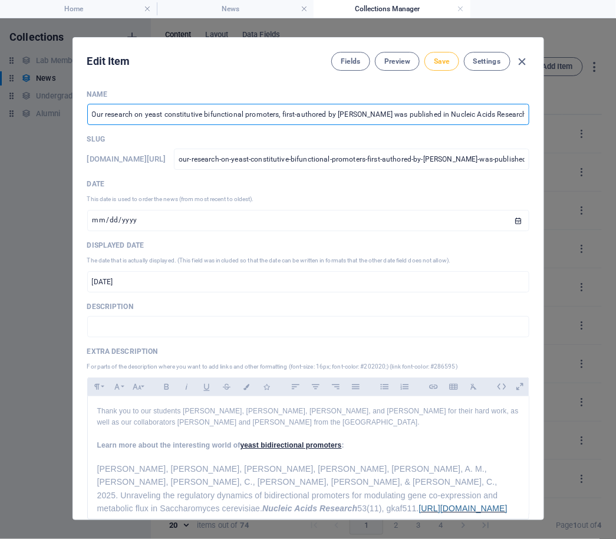
type input "Our research on yeast constitutive bifunctional promoters, first-authored by [P…"
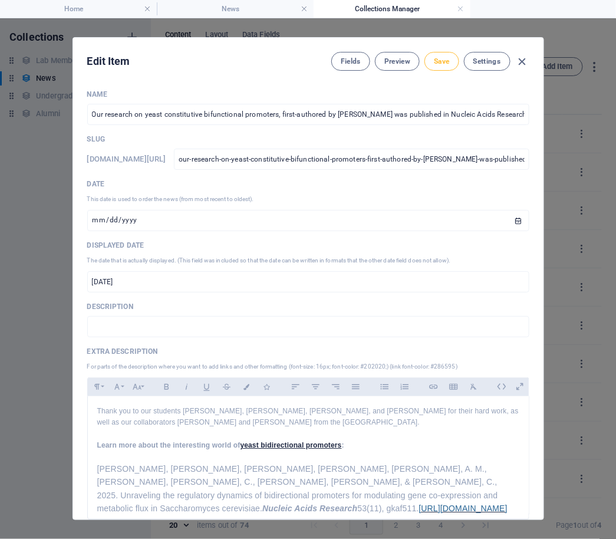
click at [445, 64] on span "Save" at bounding box center [441, 61] width 15 height 9
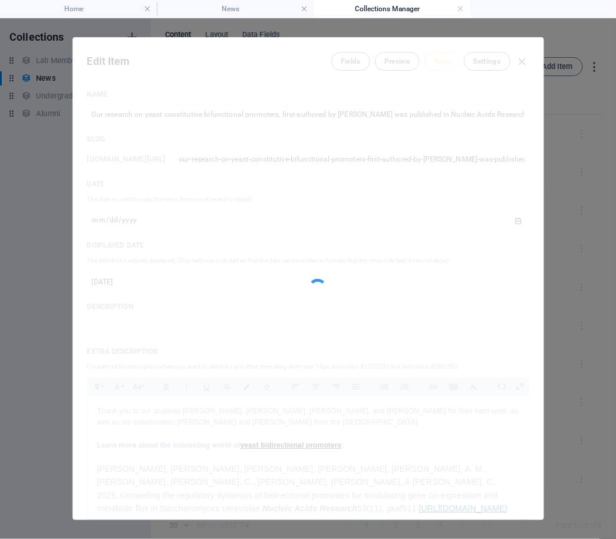
type input "our-research-on-yeast-constitutive-bifunctional-promoters-first-authored-by-[PE…"
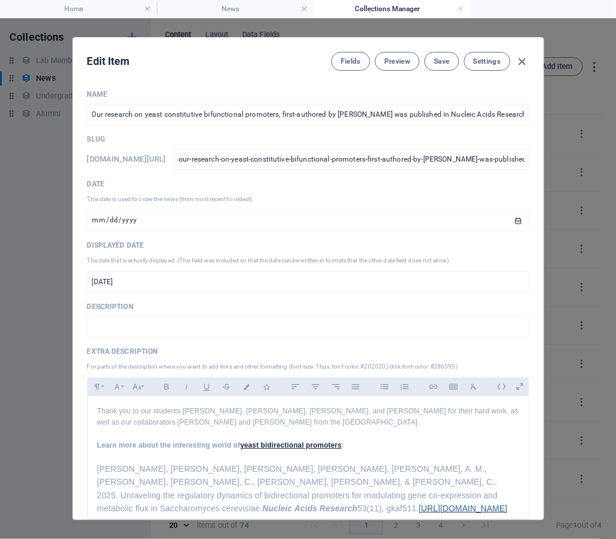
click at [530, 60] on div "Edit Item Fields Preview Save Settings" at bounding box center [308, 59] width 471 height 42
click at [524, 60] on icon "button" at bounding box center [522, 62] width 14 height 14
type input "[DATE]"
type input "our-research-on-yeast-constitutive-bifunctional-promoters-first-authored-by-[PE…"
